Goal: Transaction & Acquisition: Purchase product/service

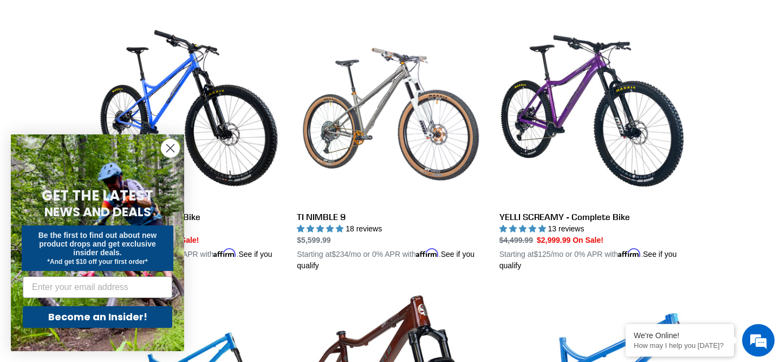
scroll to position [317, 0]
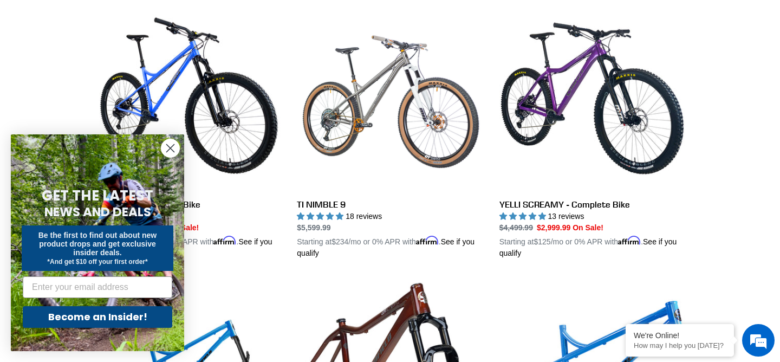
click at [171, 142] on circle "Close dialog" at bounding box center [170, 148] width 18 height 18
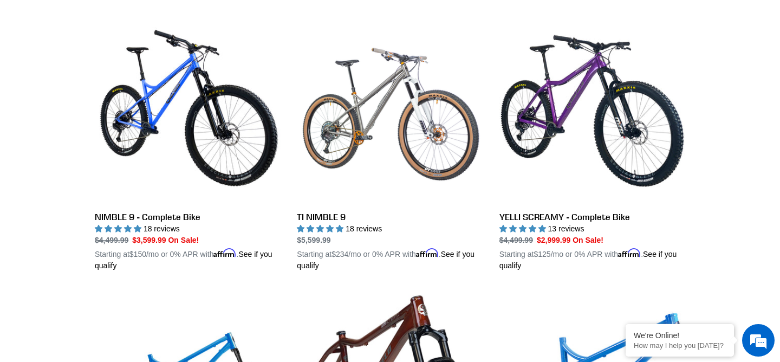
scroll to position [304, 0]
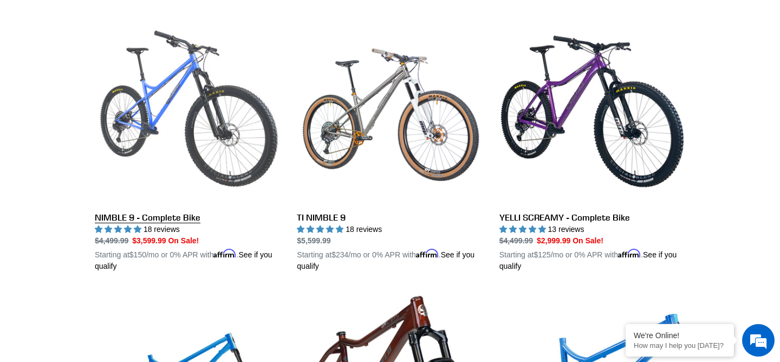
click at [233, 110] on link "NIMBLE 9 - Complete Bike" at bounding box center [188, 145] width 186 height 254
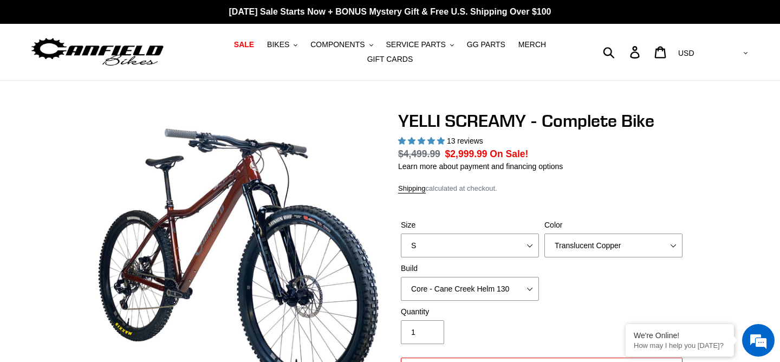
select select "highest-rating"
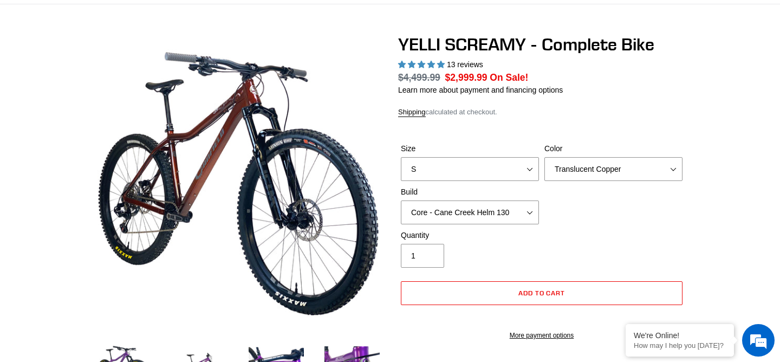
scroll to position [84, 0]
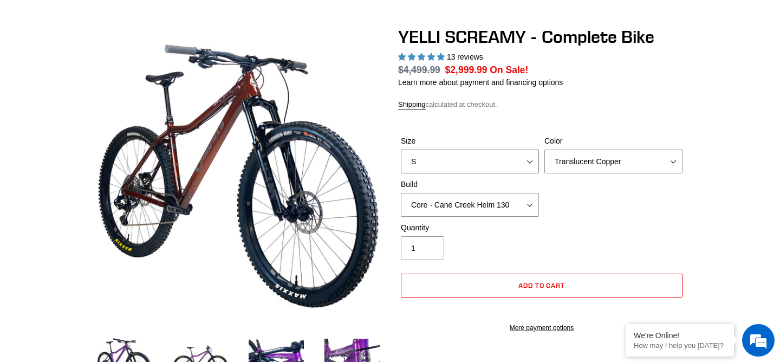
click at [487, 151] on select "S M L XL" at bounding box center [470, 162] width 138 height 24
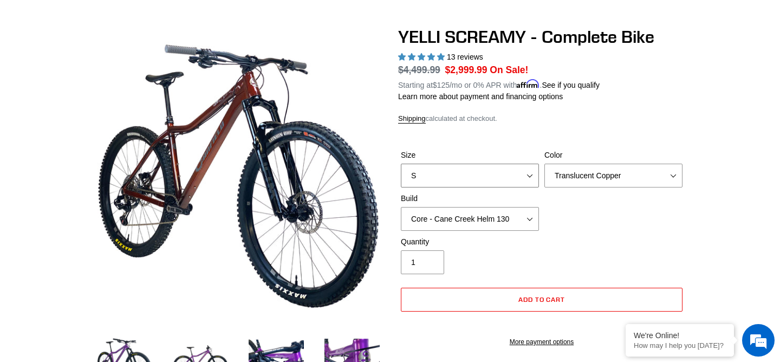
select select "XL"
click at [401, 164] on select "S M L XL" at bounding box center [470, 176] width 138 height 24
click at [581, 177] on select "Translucent Copper Purple Haze Raw" at bounding box center [613, 176] width 138 height 24
click at [544, 164] on select "Translucent Copper Purple Haze Raw" at bounding box center [613, 176] width 138 height 24
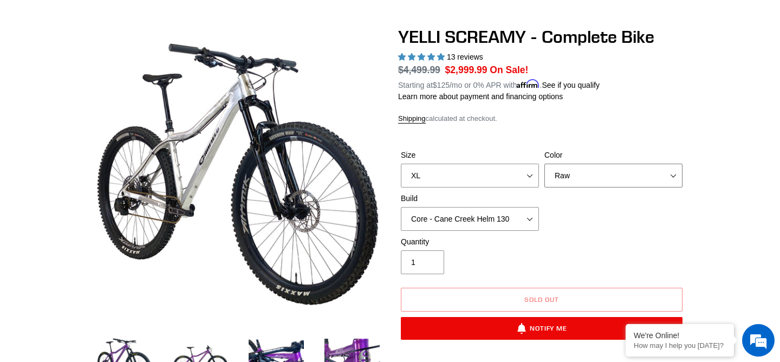
click at [603, 167] on select "Translucent Copper Purple Haze Raw" at bounding box center [613, 176] width 138 height 24
select select "Purple Haze"
click at [544, 164] on select "Translucent Copper Purple Haze Raw" at bounding box center [613, 176] width 138 height 24
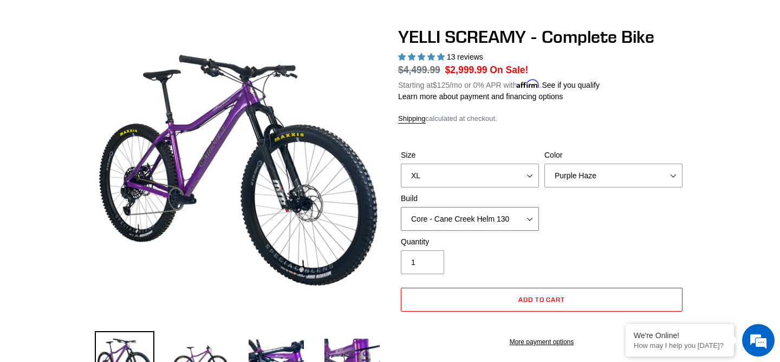
click at [476, 212] on select "Core - Cane Creek Helm 130 Pro - Cane Creek Helm 130 Core - Fox 34 SL Factory G…" at bounding box center [470, 219] width 138 height 24
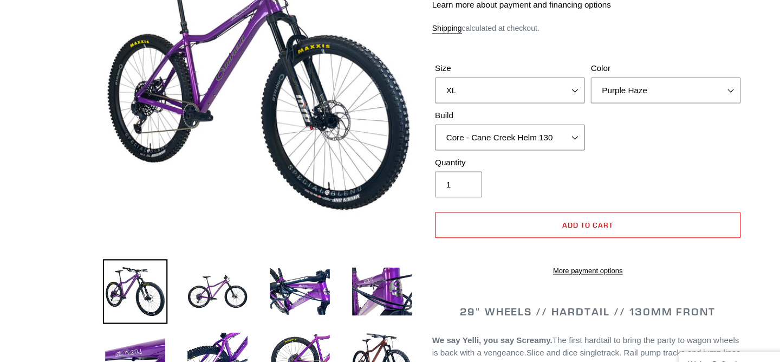
scroll to position [171, 0]
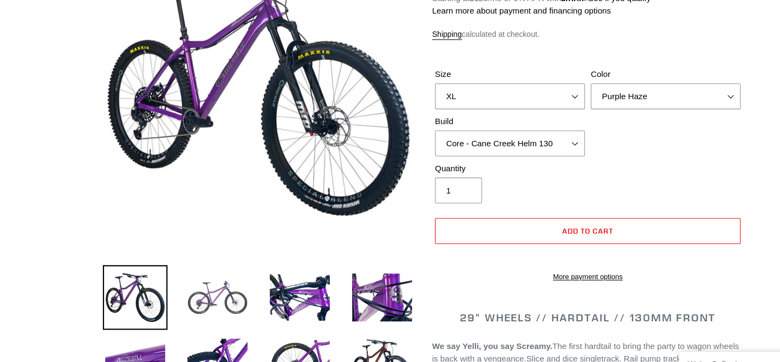
click at [219, 274] on img at bounding box center [201, 274] width 60 height 60
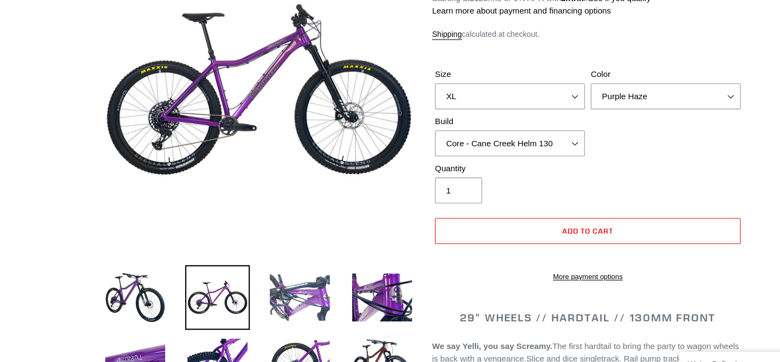
click at [264, 273] on img at bounding box center [277, 274] width 60 height 60
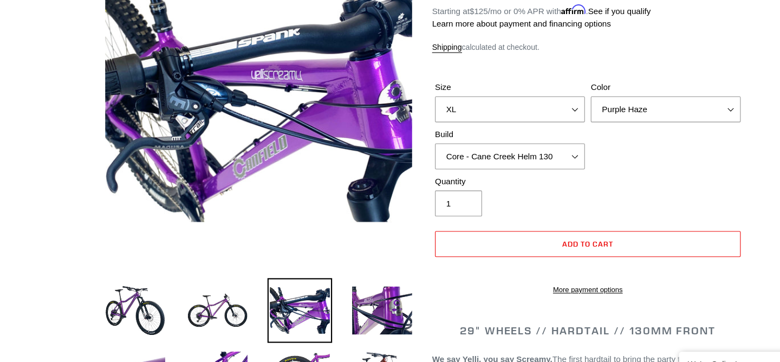
scroll to position [153, 0]
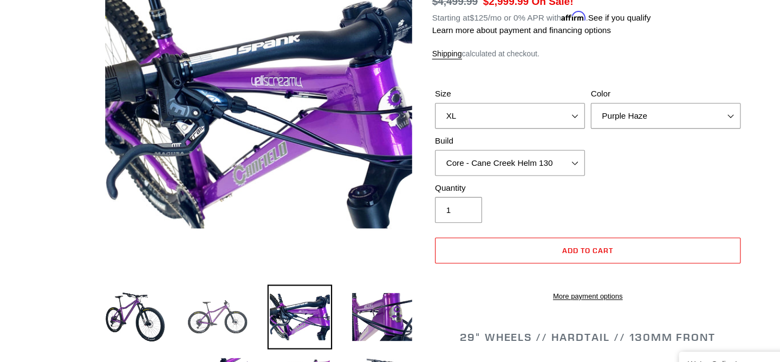
click at [211, 284] on img at bounding box center [201, 292] width 60 height 60
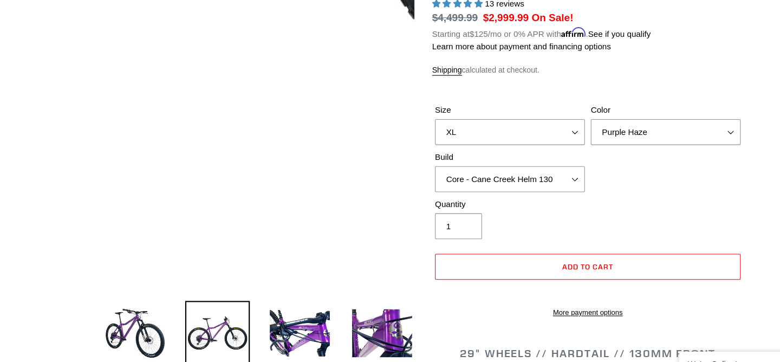
scroll to position [137, 0]
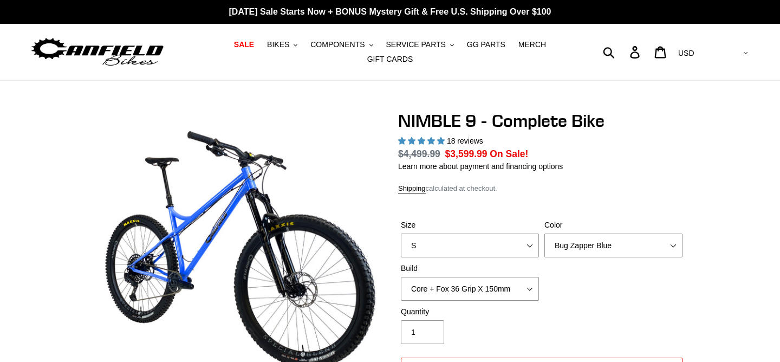
select select "highest-rating"
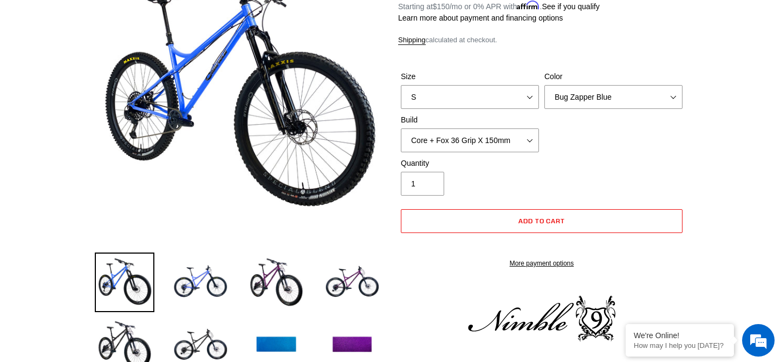
scroll to position [173, 0]
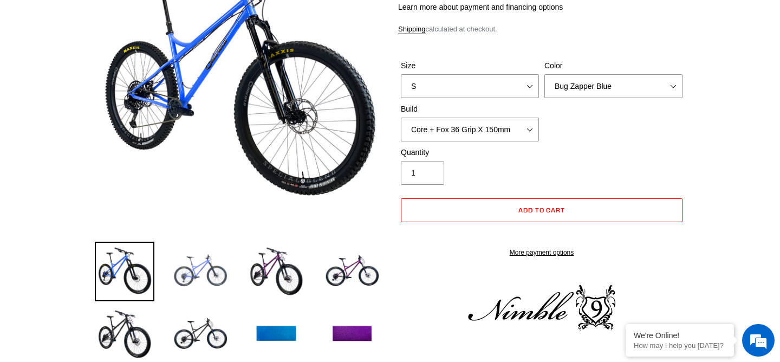
click at [203, 272] on img at bounding box center [201, 272] width 60 height 60
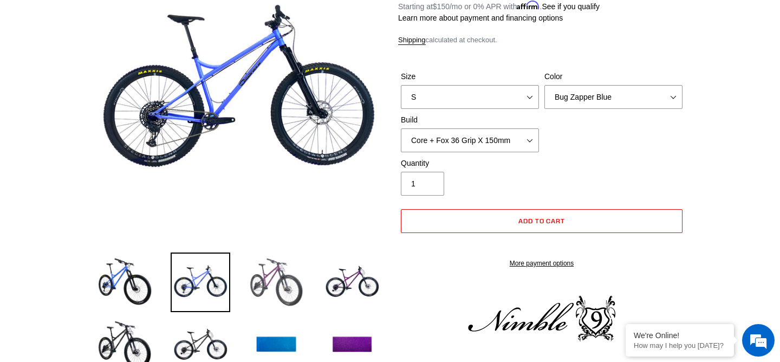
click at [296, 277] on img at bounding box center [277, 282] width 60 height 60
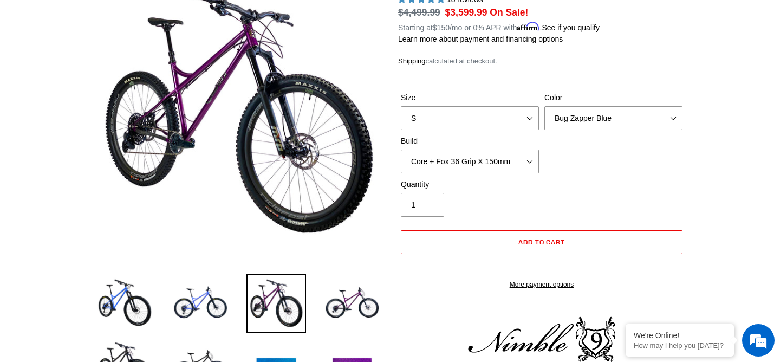
scroll to position [126, 0]
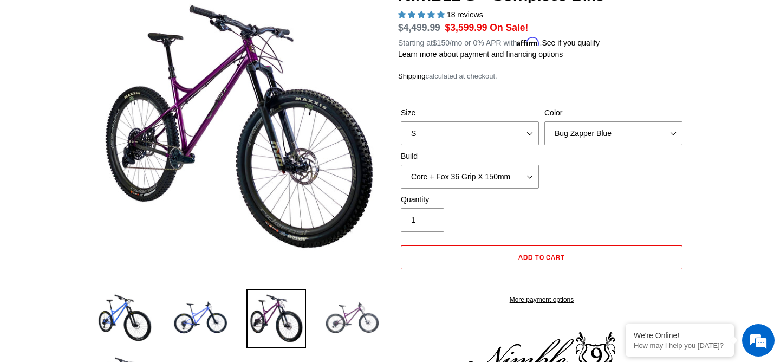
click at [341, 316] on img at bounding box center [352, 319] width 60 height 60
